Goal: Book appointment/travel/reservation

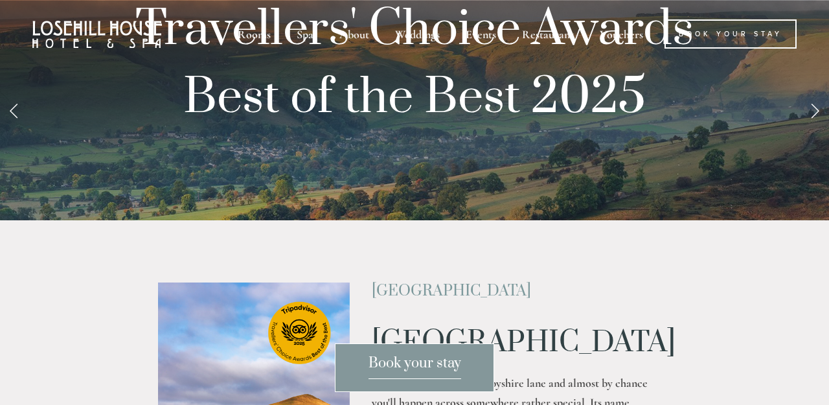
click at [429, 368] on span "Book your stay" at bounding box center [414, 366] width 93 height 25
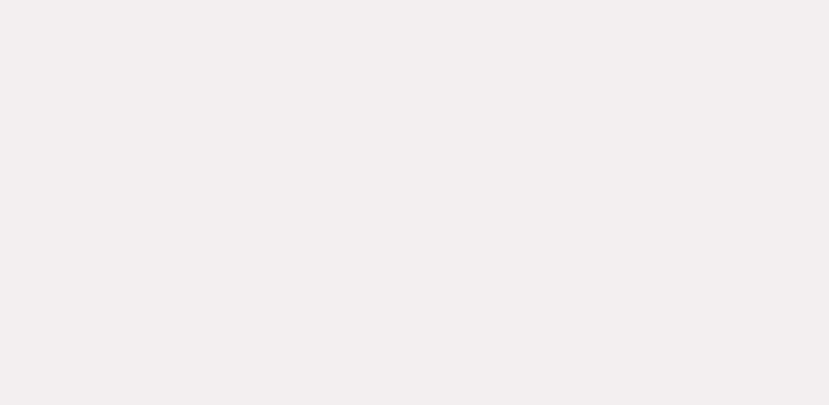
scroll to position [3138, 0]
